Goal: Find specific page/section: Find specific page/section

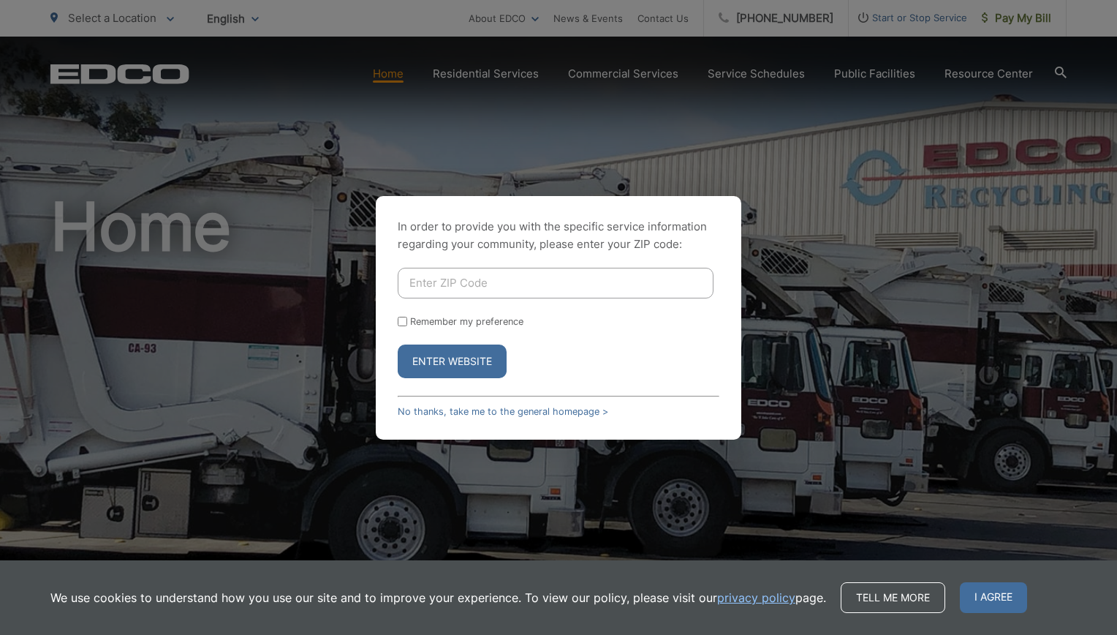
click at [483, 276] on input "Enter ZIP Code" at bounding box center [556, 283] width 316 height 31
type input "92082"
click at [399, 325] on input "Remember my preference" at bounding box center [403, 322] width 10 height 10
checkbox input "true"
click at [423, 355] on button "Enter Website" at bounding box center [452, 361] width 109 height 34
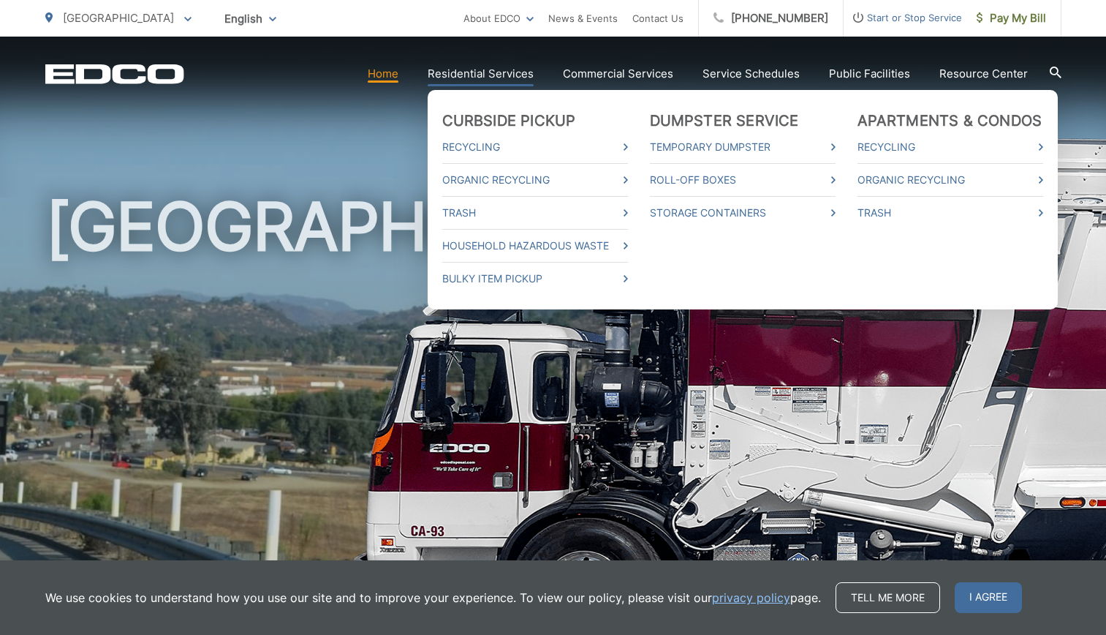
click at [490, 70] on link "Residential Services" at bounding box center [481, 74] width 106 height 18
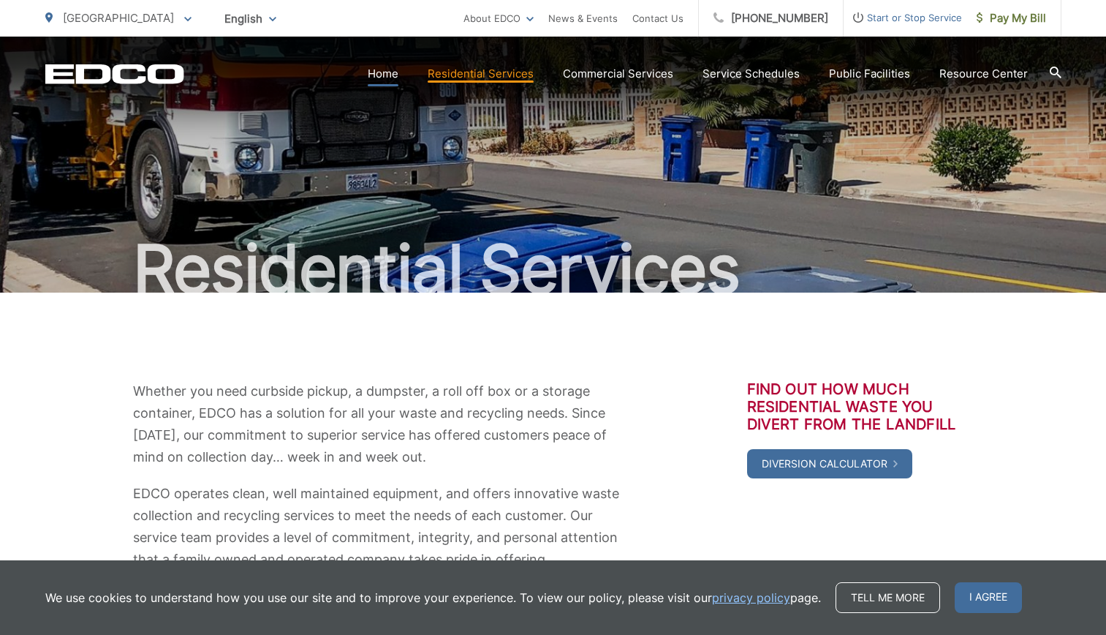
click at [387, 73] on link "Home" at bounding box center [383, 74] width 31 height 18
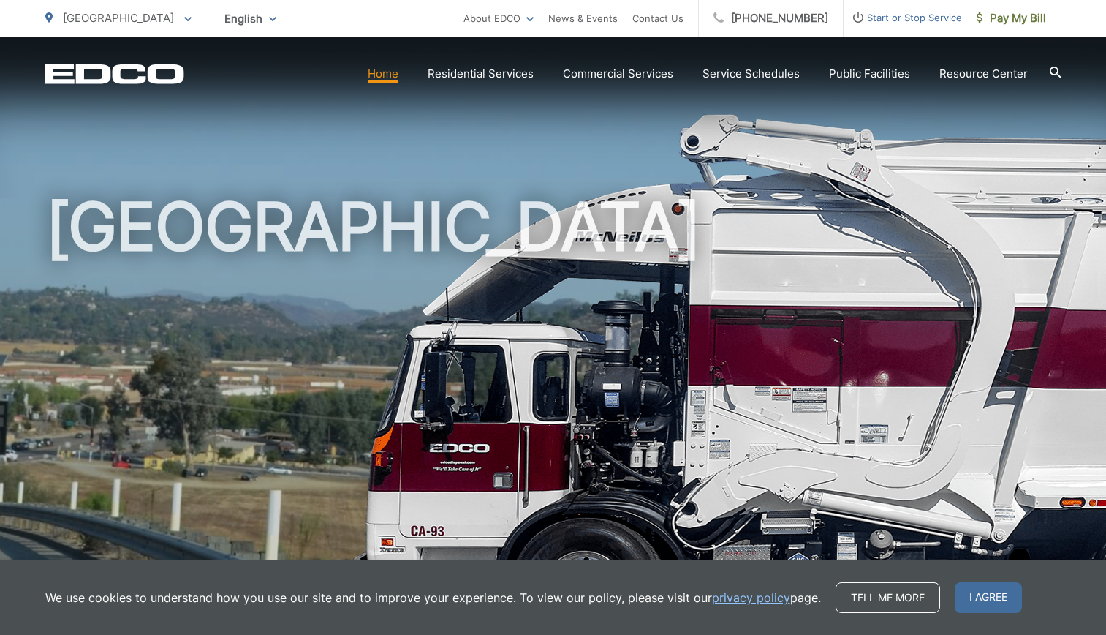
click at [1057, 68] on icon at bounding box center [1056, 73] width 12 height 12
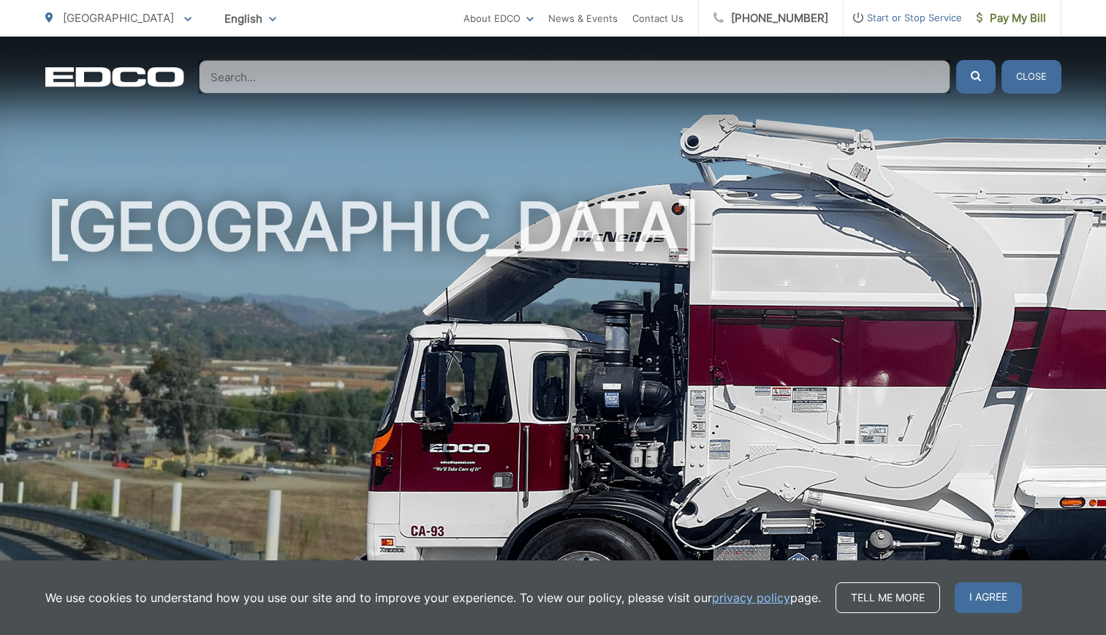
click at [689, 83] on input "Search" at bounding box center [575, 77] width 752 height 34
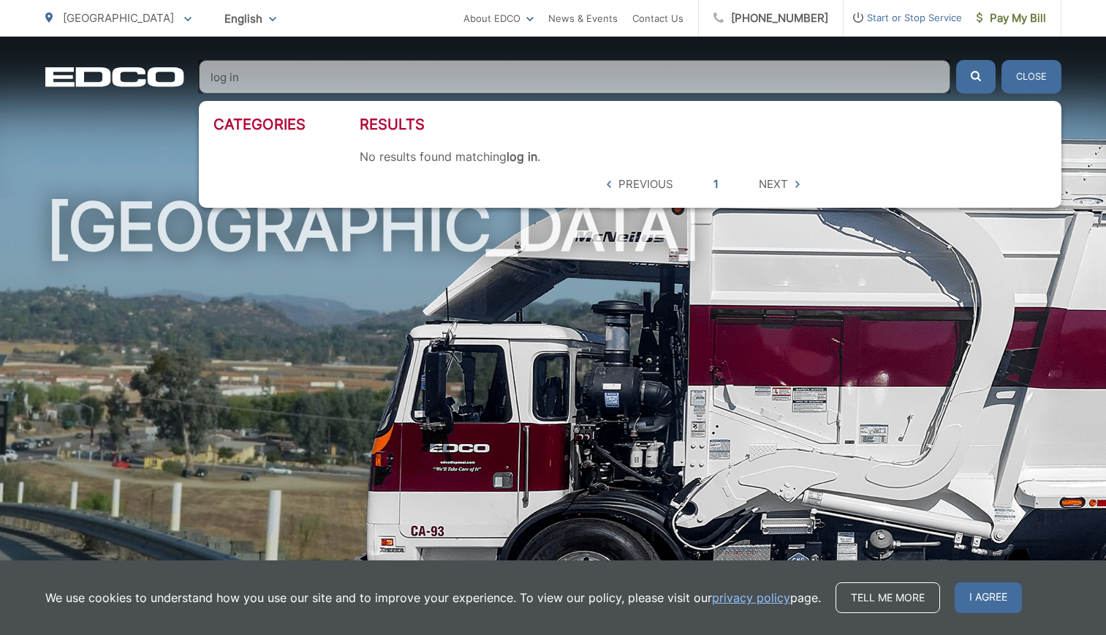
type input "log in"
click at [956, 60] on button "submit" at bounding box center [975, 77] width 39 height 34
